Goal: Use online tool/utility: Utilize a website feature to perform a specific function

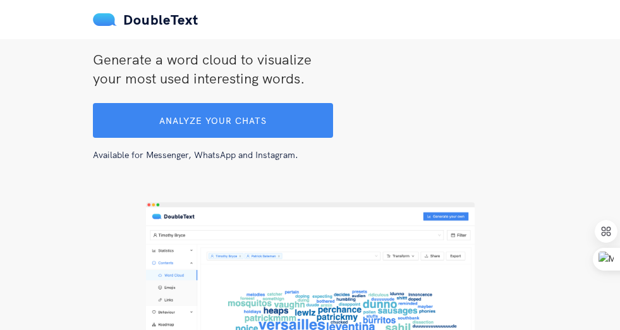
scroll to position [156, 0]
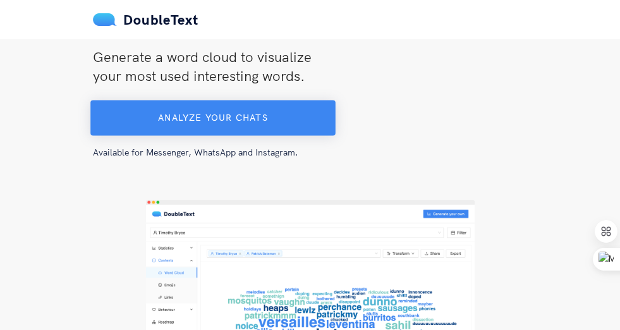
click at [282, 126] on button "Analyze your chats" at bounding box center [212, 118] width 245 height 35
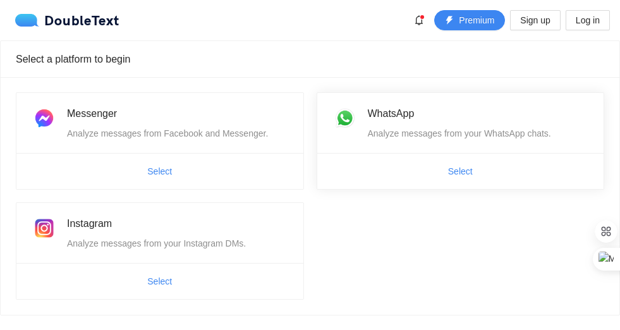
click at [422, 119] on div "WhatsApp" at bounding box center [478, 114] width 221 height 16
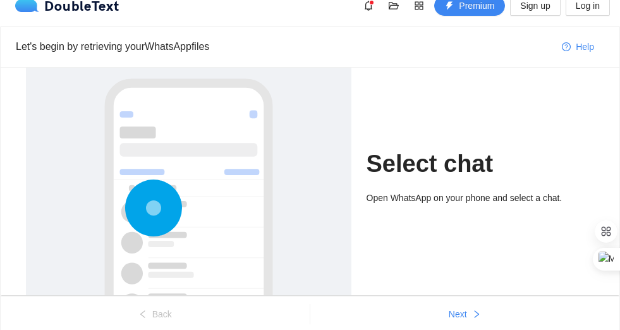
scroll to position [20, 0]
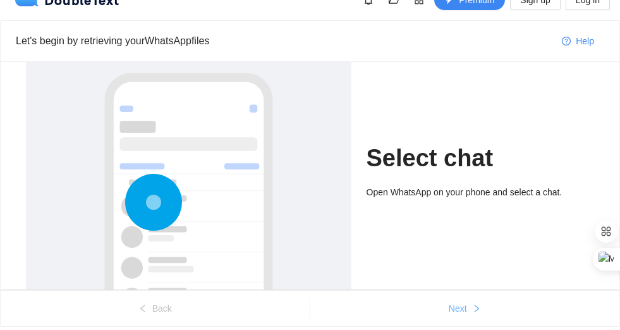
click at [460, 309] on span "Next" at bounding box center [458, 309] width 18 height 14
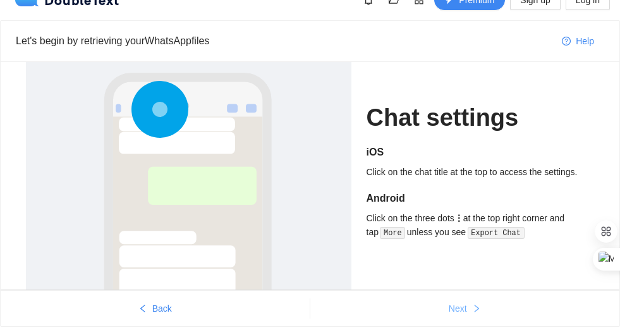
click at [460, 309] on span "Next" at bounding box center [458, 309] width 18 height 14
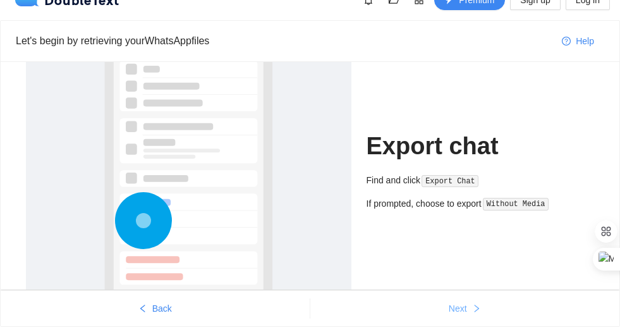
click at [460, 309] on span "Next" at bounding box center [458, 309] width 18 height 14
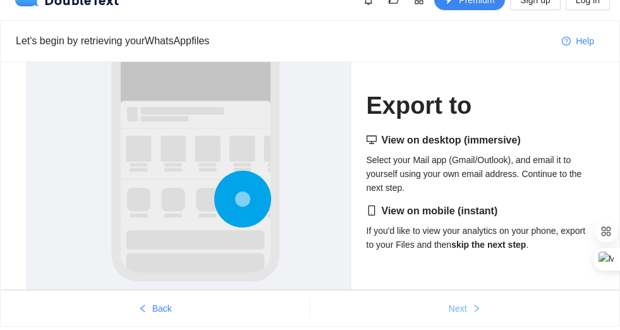
click at [460, 309] on span "Next" at bounding box center [458, 309] width 18 height 14
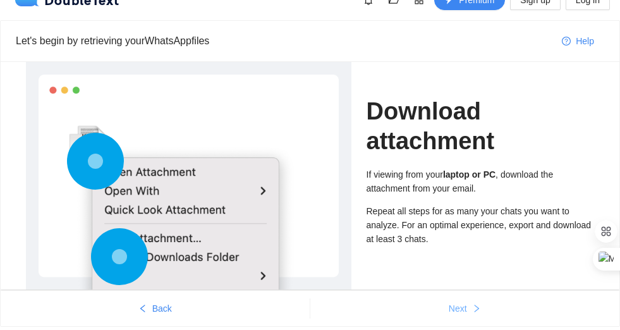
click at [460, 309] on span "Next" at bounding box center [458, 309] width 18 height 14
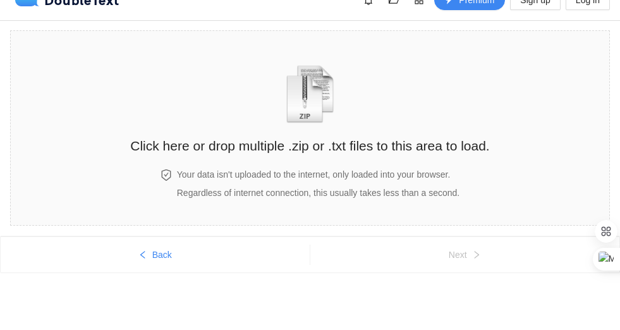
scroll to position [12, 0]
